Goal: Information Seeking & Learning: Learn about a topic

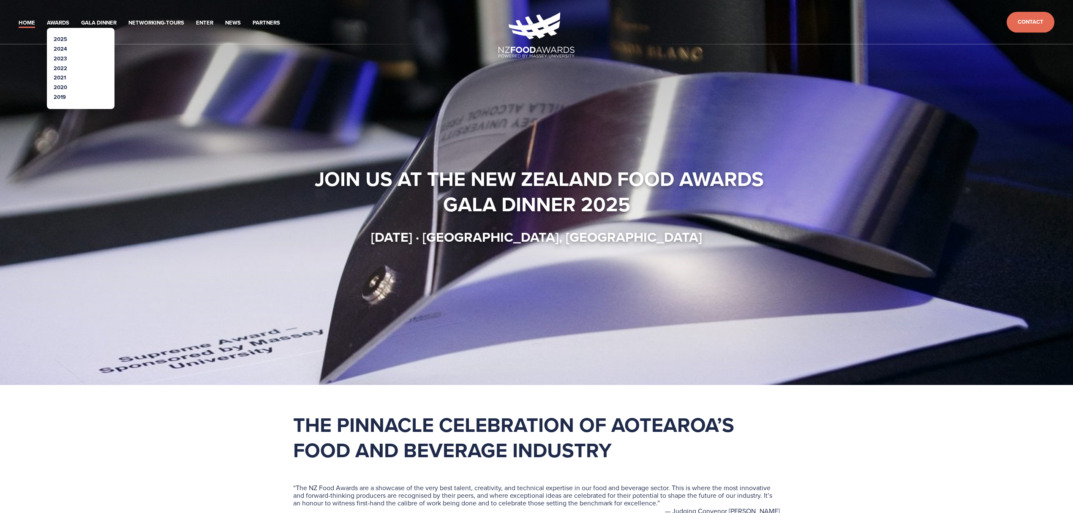
click at [61, 39] on link "2025" at bounding box center [61, 39] width 14 height 8
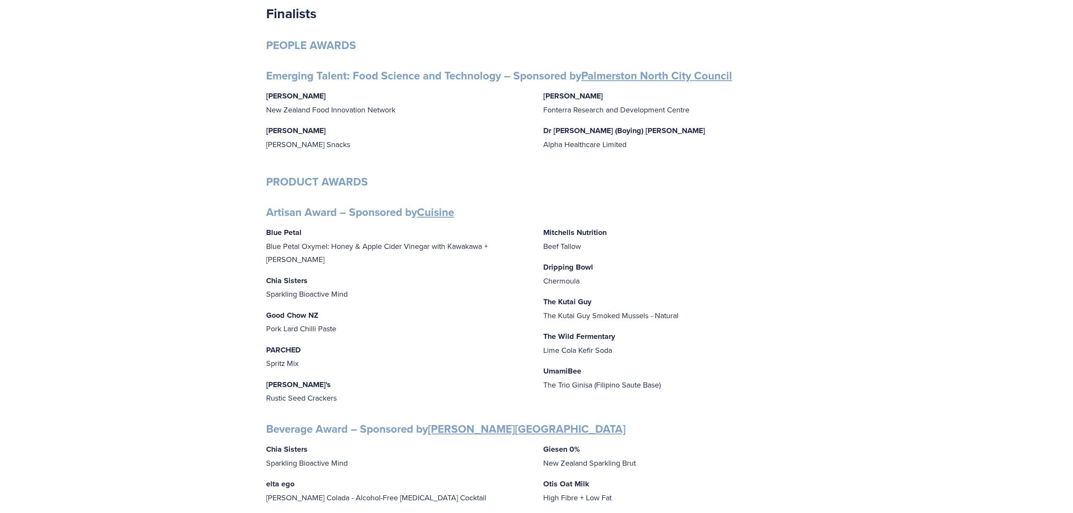
scroll to position [169, 0]
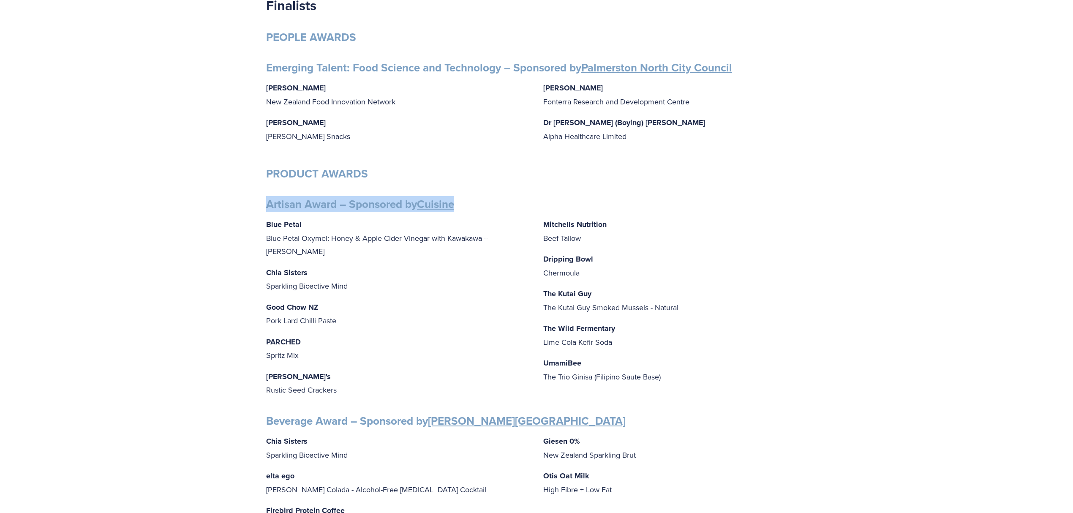
drag, startPoint x: 473, startPoint y: 207, endPoint x: 240, endPoint y: 201, distance: 232.9
copy strong "Artisan Award – Sponsored by Cuisine"
click at [291, 336] on strong "PARCHED" at bounding box center [283, 341] width 35 height 11
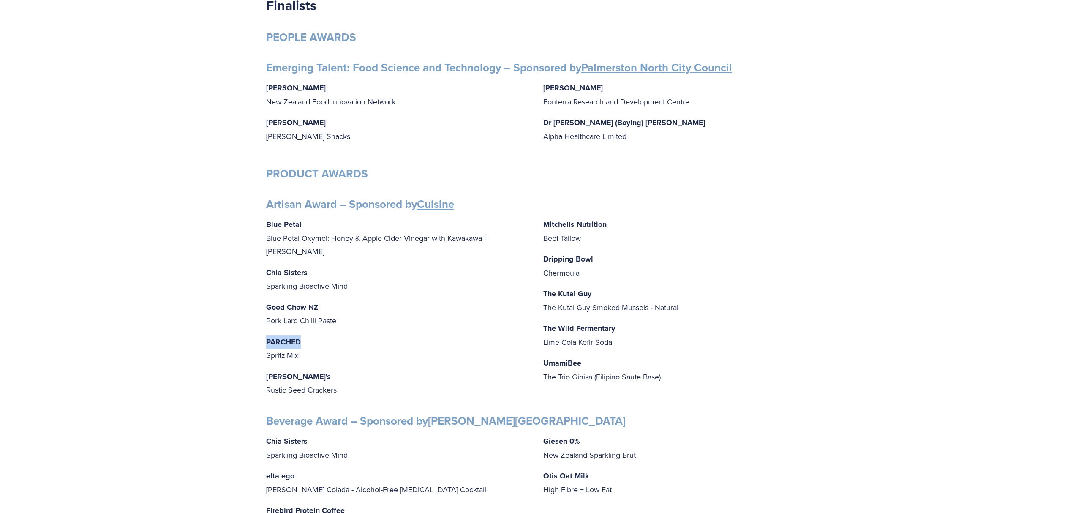
copy strong "PARCHED"
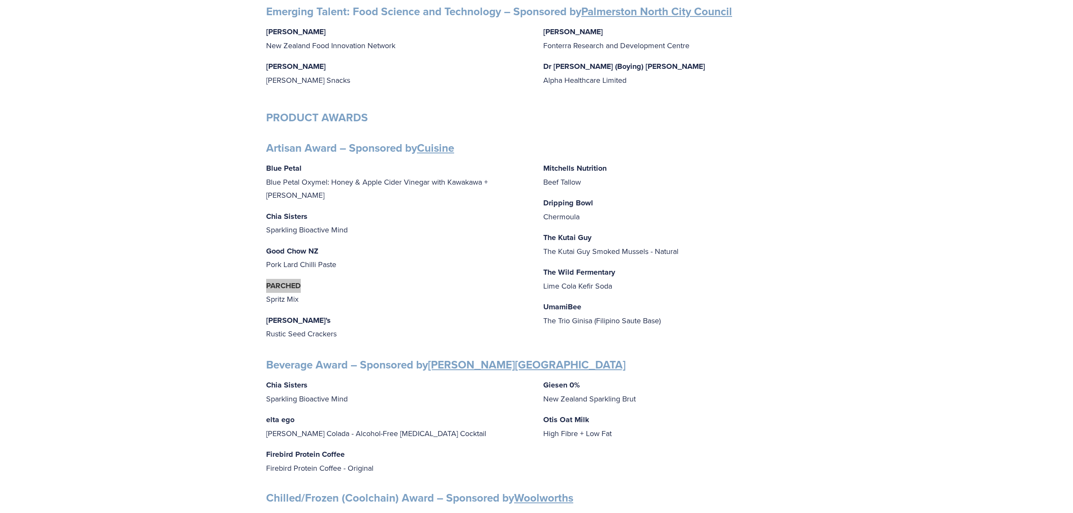
scroll to position [281, 0]
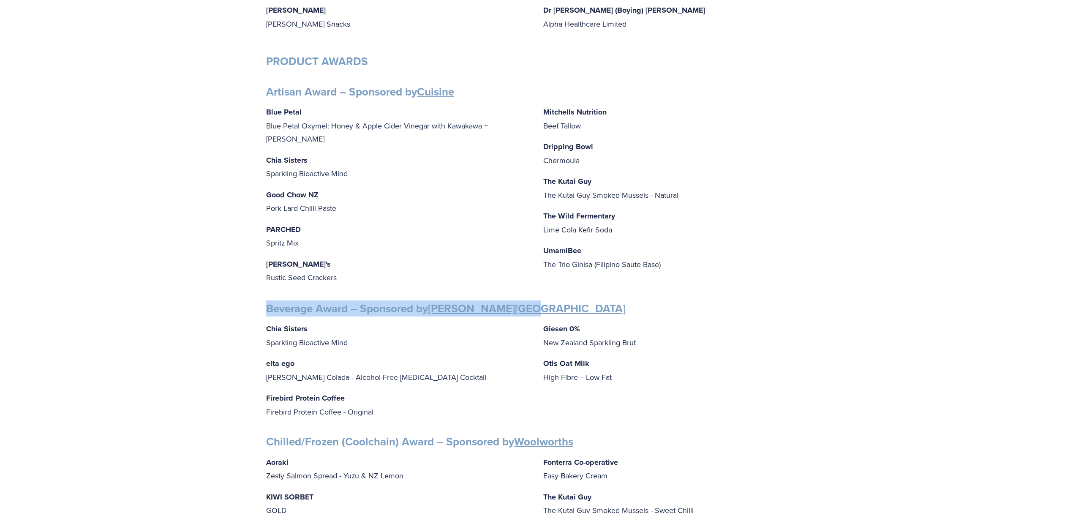
drag, startPoint x: 543, startPoint y: 300, endPoint x: 231, endPoint y: 296, distance: 312.3
copy strong "Beverage Award – Sponsored by Massey University"
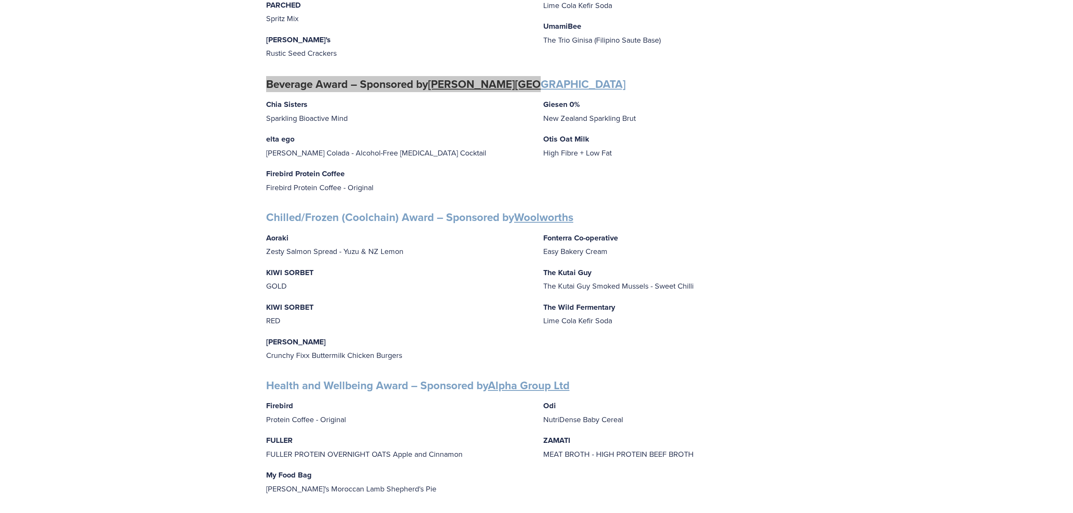
scroll to position [507, 0]
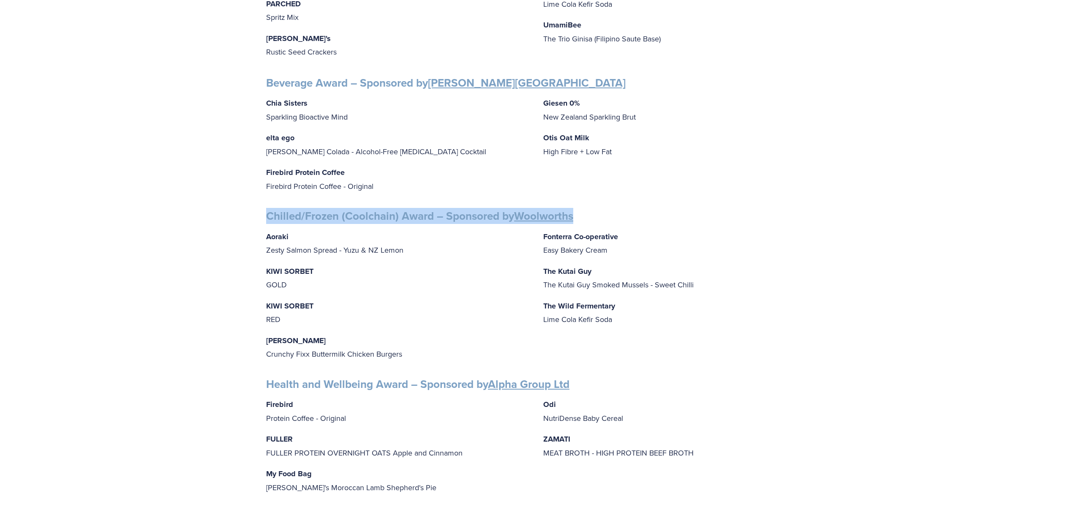
drag, startPoint x: 606, startPoint y: 213, endPoint x: 250, endPoint y: 212, distance: 355.8
click at [250, 212] on div "Finalists PEOPLE AWARDS Emerging Talent: Food Science and Technology – Sponsore…" at bounding box center [536, 366] width 1073 height 1468
copy strong "Chilled/Frozen (Coolchain) Award – Sponsored by Woolworths"
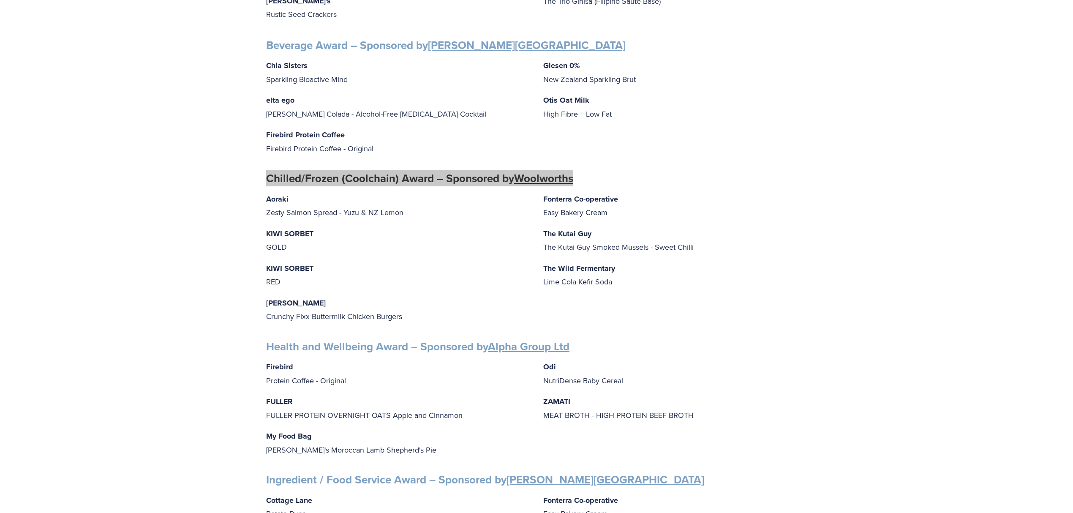
scroll to position [619, 0]
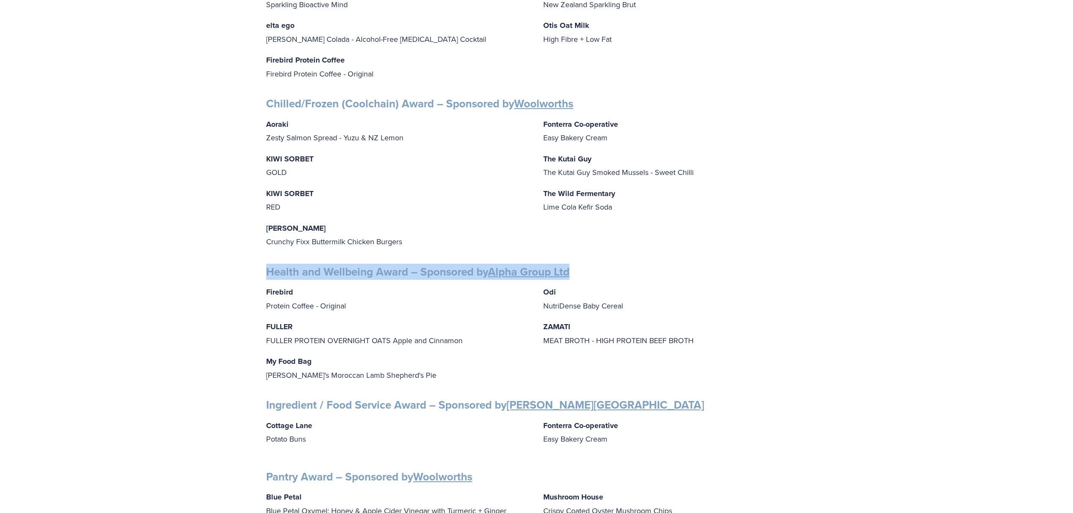
drag, startPoint x: 606, startPoint y: 268, endPoint x: 261, endPoint y: 269, distance: 345.2
click at [261, 269] on div "Finalists PEOPLE AWARDS Emerging Talent: Food Science and Technology – Sponsore…" at bounding box center [536, 253] width 555 height 1414
copy strong "Health and Wellbeing Award – Sponsored by Alpha Group Ltd"
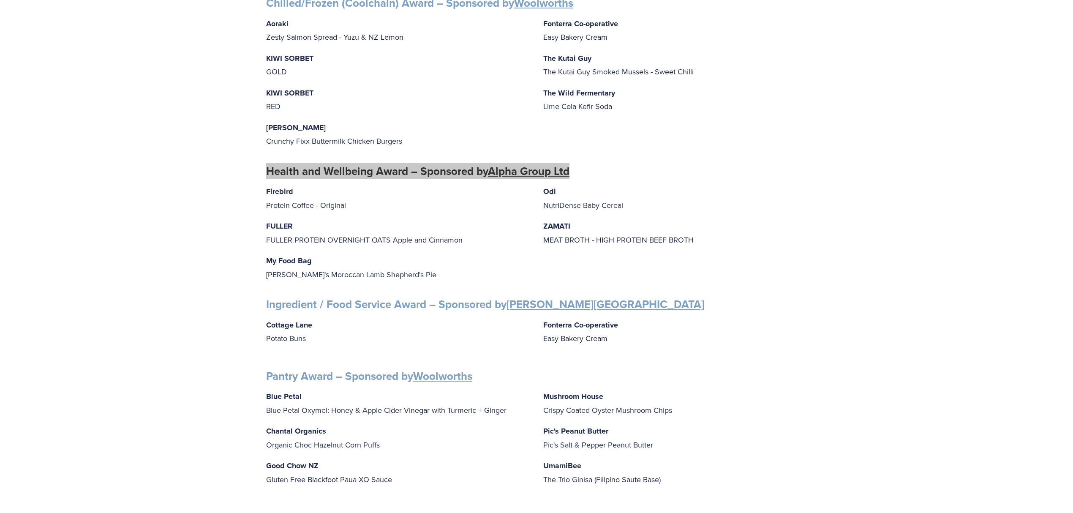
scroll to position [732, 0]
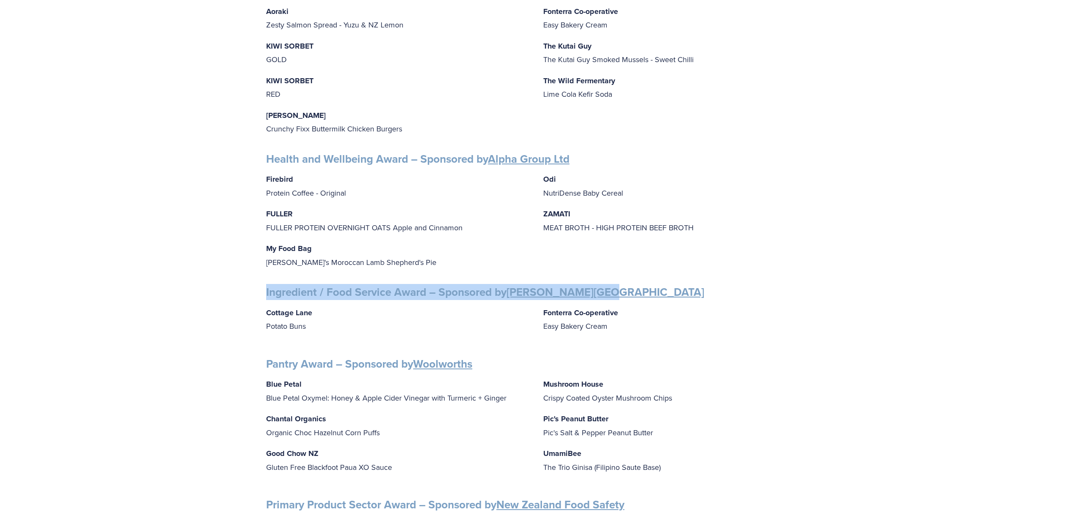
drag, startPoint x: 611, startPoint y: 283, endPoint x: 231, endPoint y: 279, distance: 380.3
click at [231, 279] on div "Finalists PEOPLE AWARDS Emerging Talent: Food Science and Technology – Sponsore…" at bounding box center [536, 140] width 1073 height 1468
copy strong "Ingredient / Food Service Award – Sponsored by Massey University"
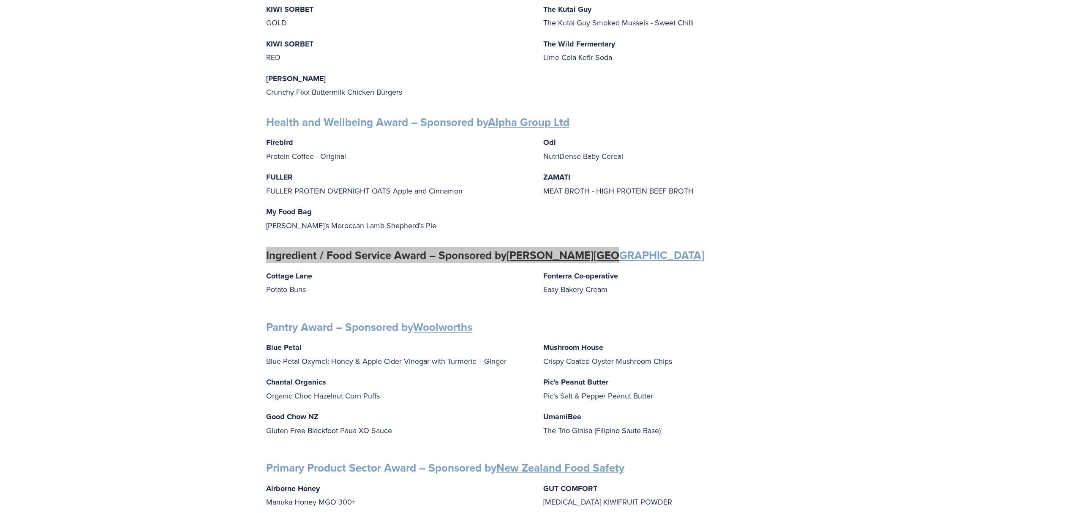
scroll to position [789, 0]
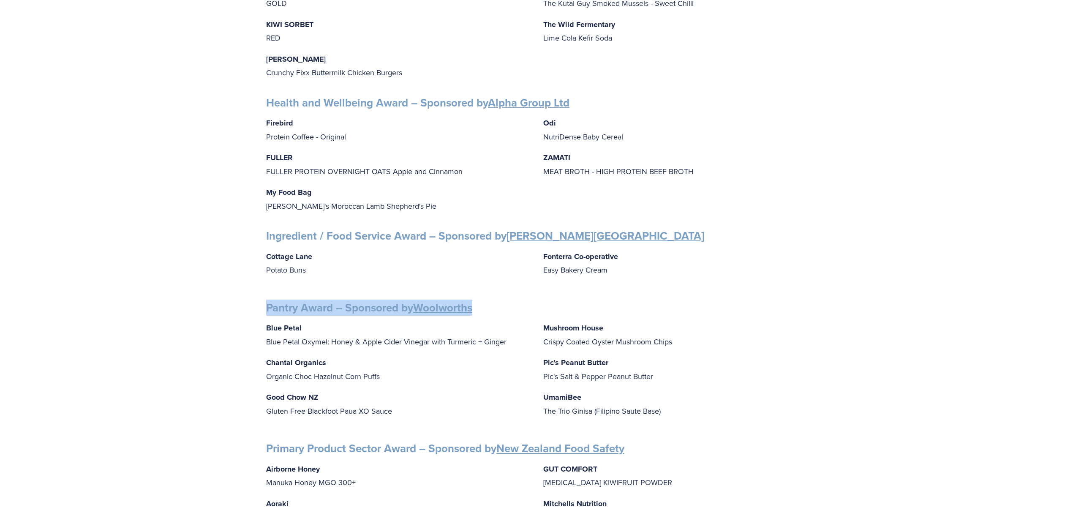
drag, startPoint x: 484, startPoint y: 303, endPoint x: 232, endPoint y: 308, distance: 251.9
click at [232, 308] on div "Finalists PEOPLE AWARDS Emerging Talent: Food Science and Technology – Sponsore…" at bounding box center [536, 84] width 1073 height 1468
copy strong "Pantry Award – Sponsored by Woolworths"
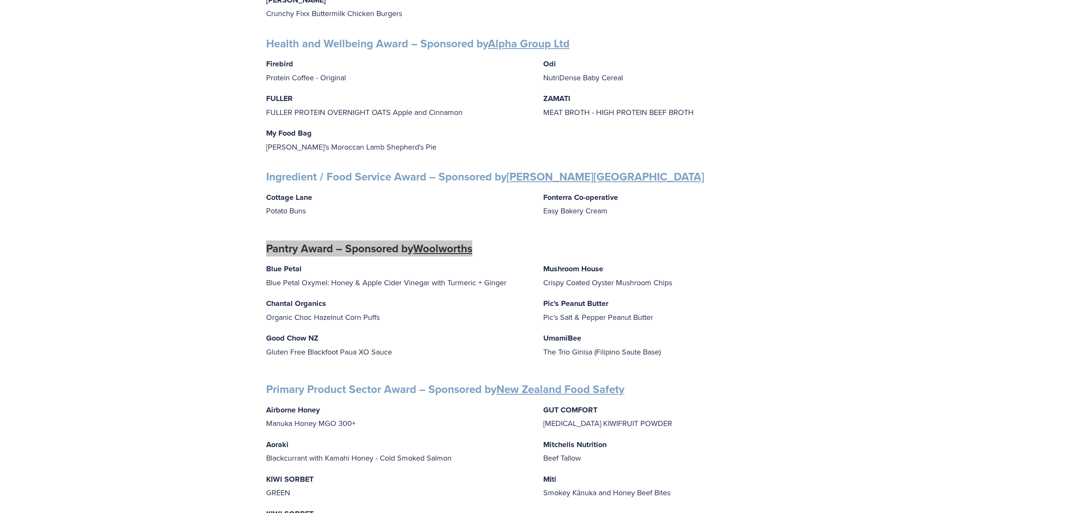
scroll to position [958, 0]
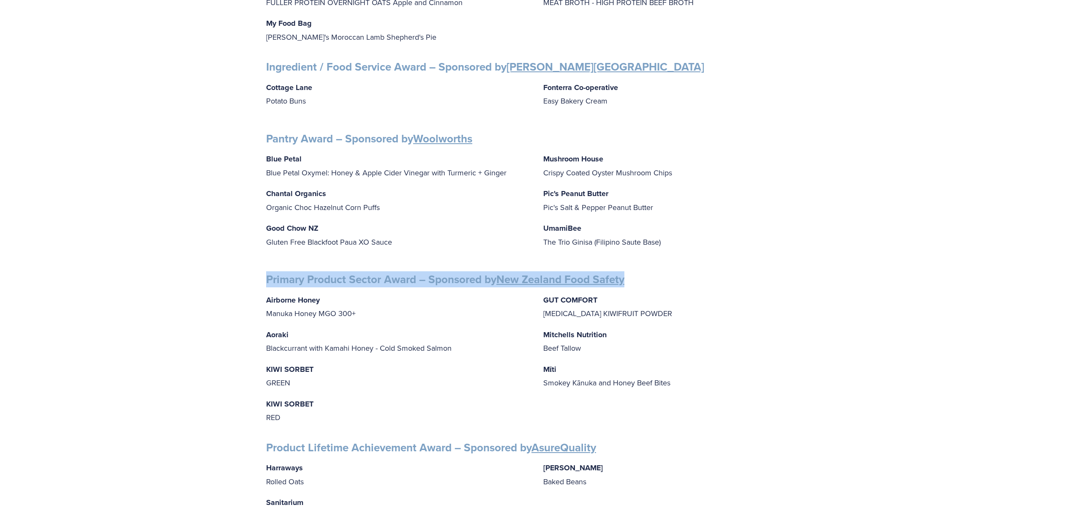
drag, startPoint x: 644, startPoint y: 270, endPoint x: 242, endPoint y: 282, distance: 402.9
copy strong "Primary Product Sector Award – Sponsored by New Zealand Food Safety"
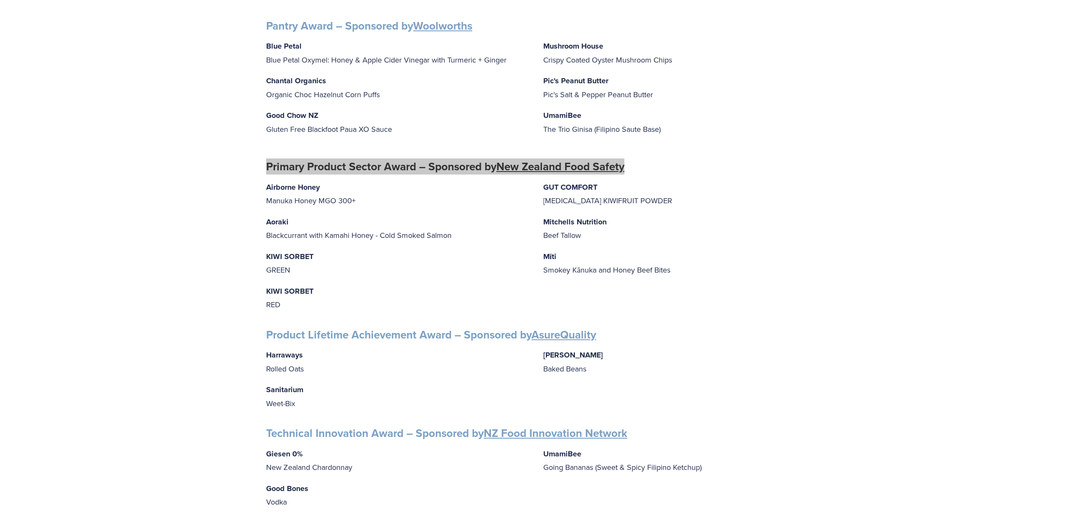
scroll to position [1127, 0]
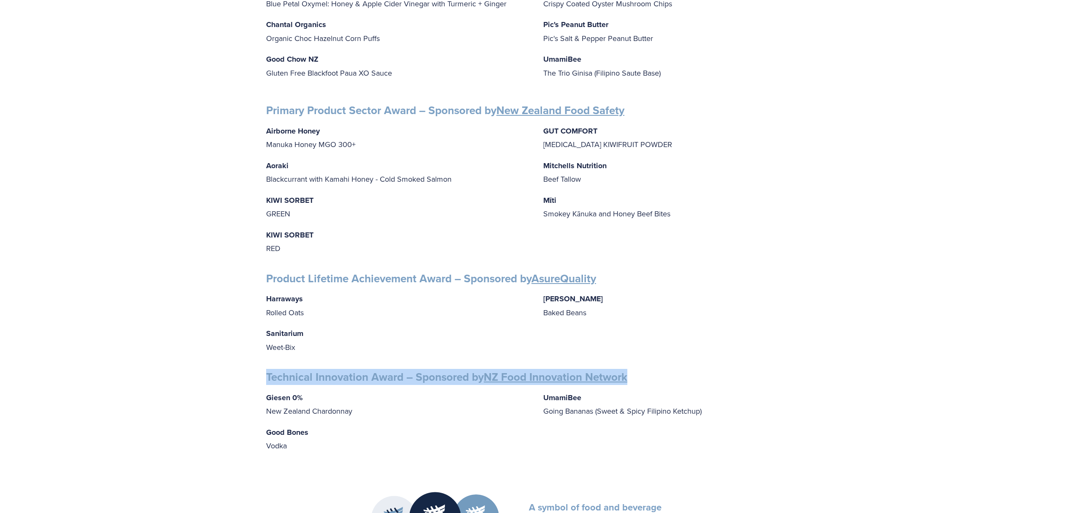
drag, startPoint x: 265, startPoint y: 377, endPoint x: 685, endPoint y: 371, distance: 419.2
copy strong "Technical Innovation Award – Sponsored by NZ Food Innovation Network"
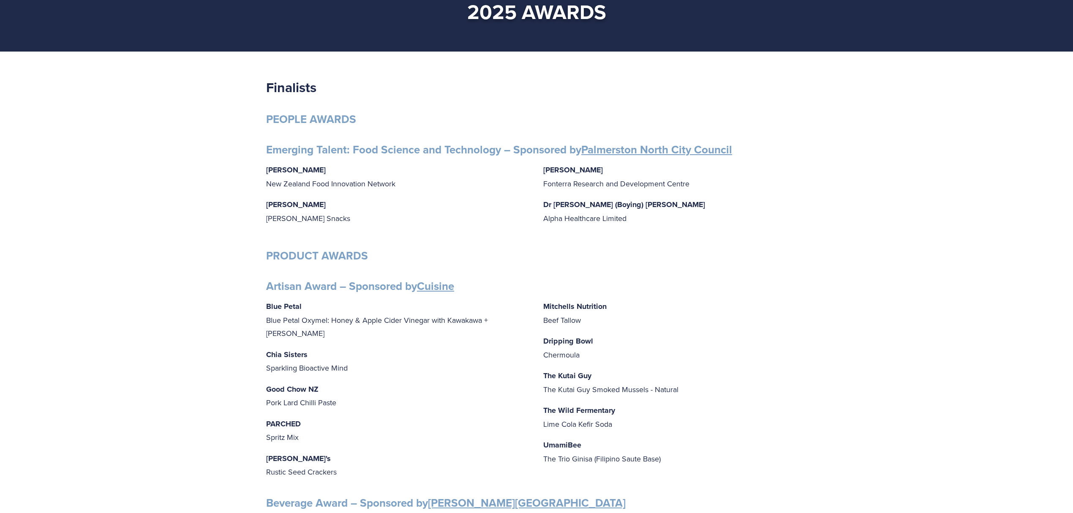
scroll to position [0, 0]
